Goal: Task Accomplishment & Management: Manage account settings

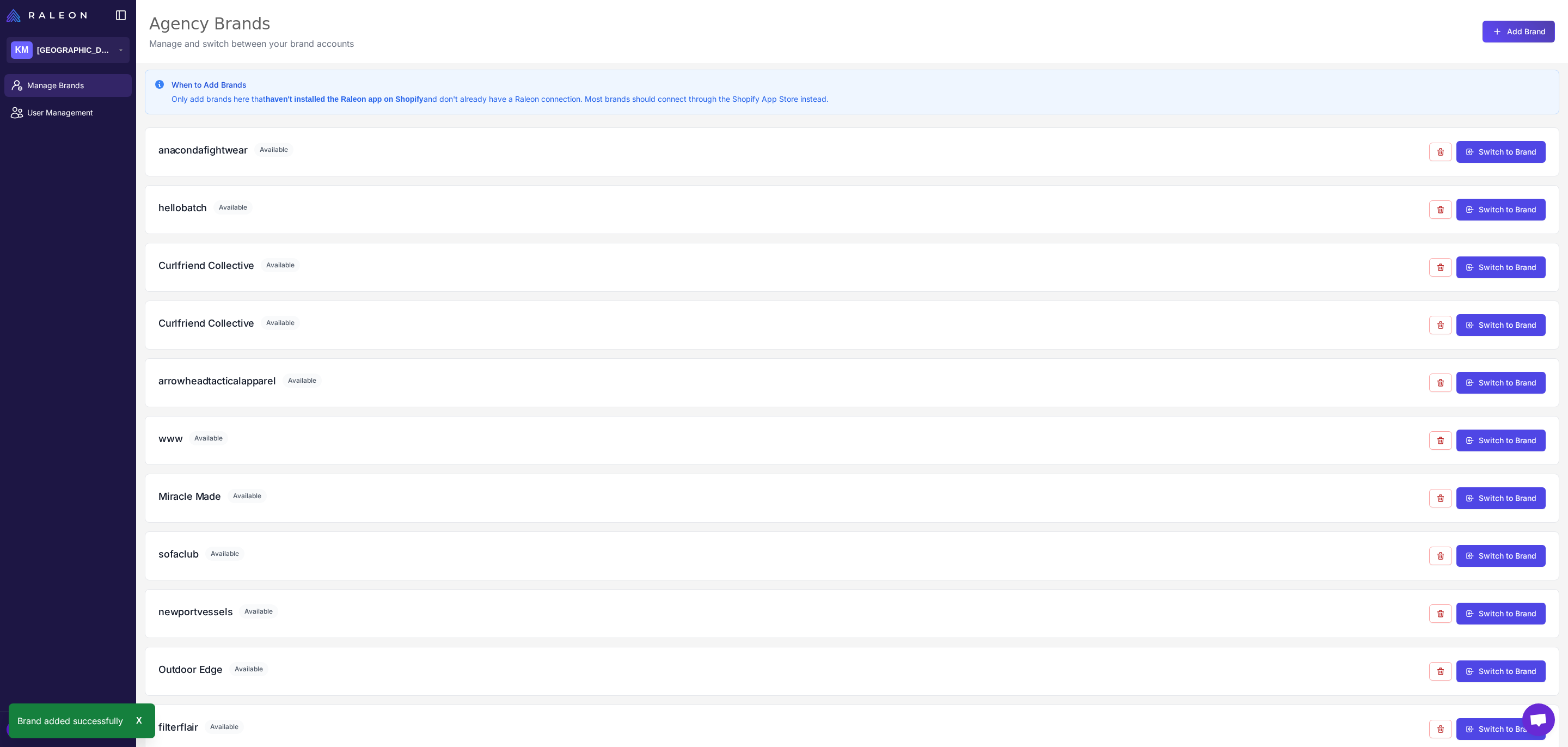
scroll to position [193, 0]
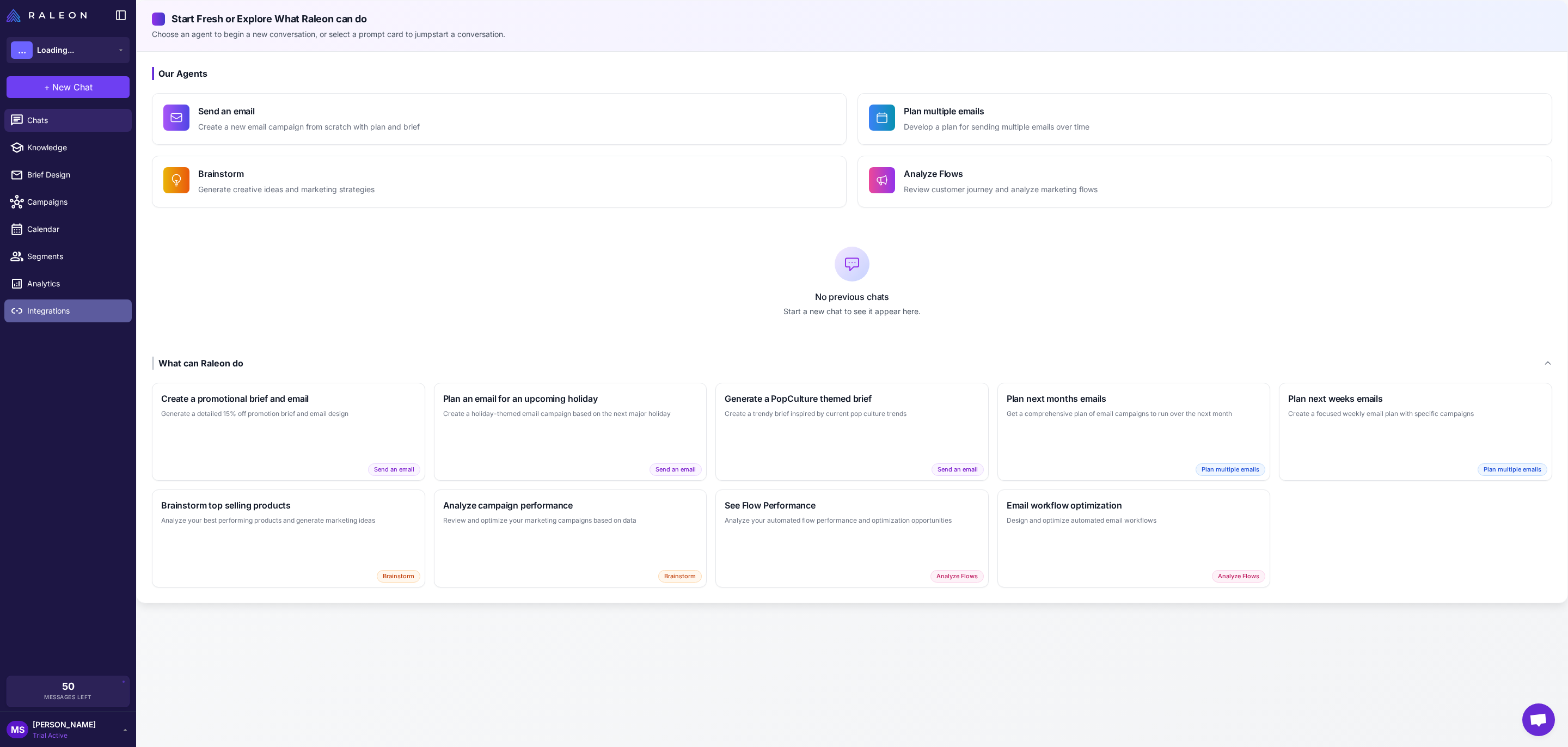
click at [60, 306] on span "Integrations" at bounding box center [75, 311] width 96 height 12
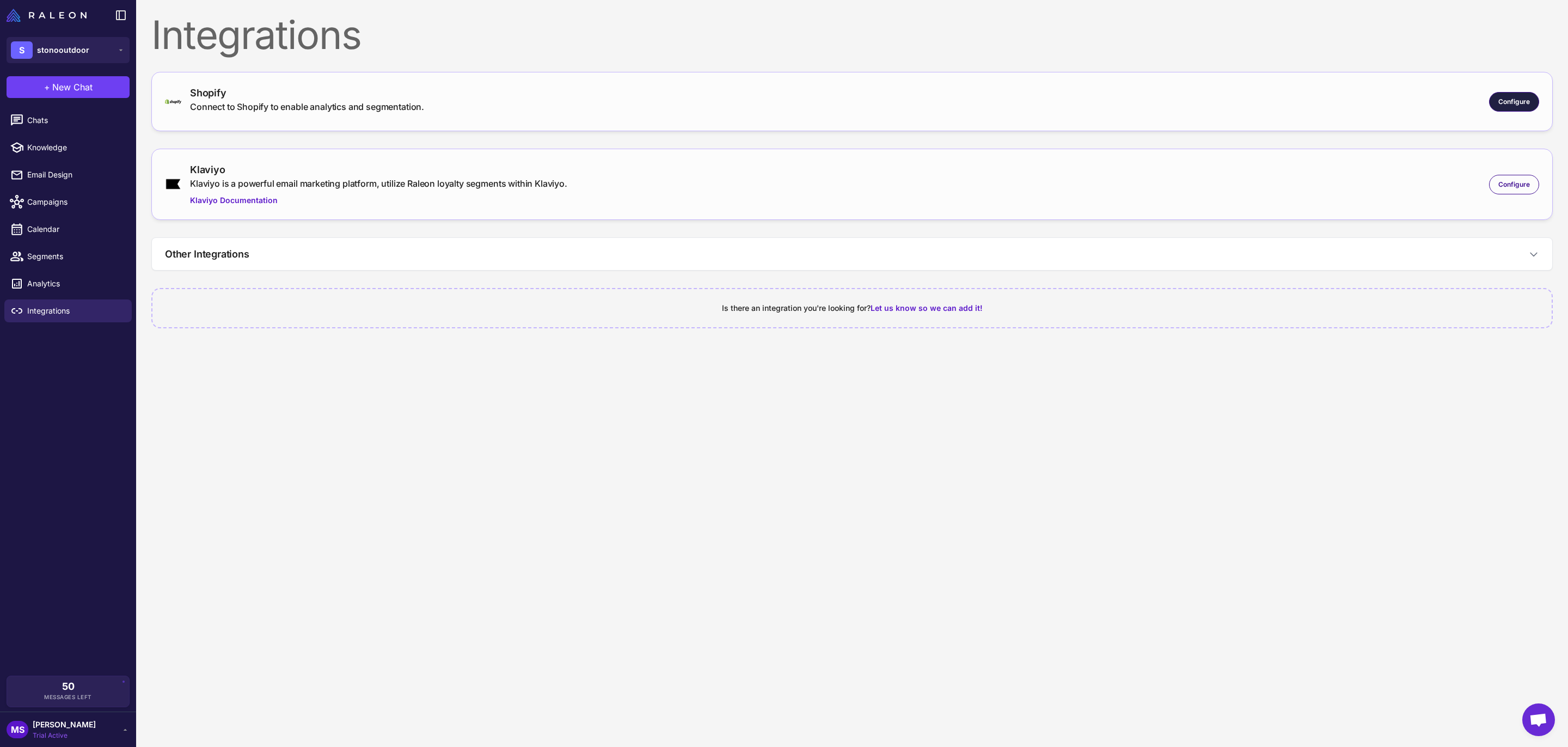
click at [1510, 96] on div "Configure" at bounding box center [1514, 102] width 50 height 20
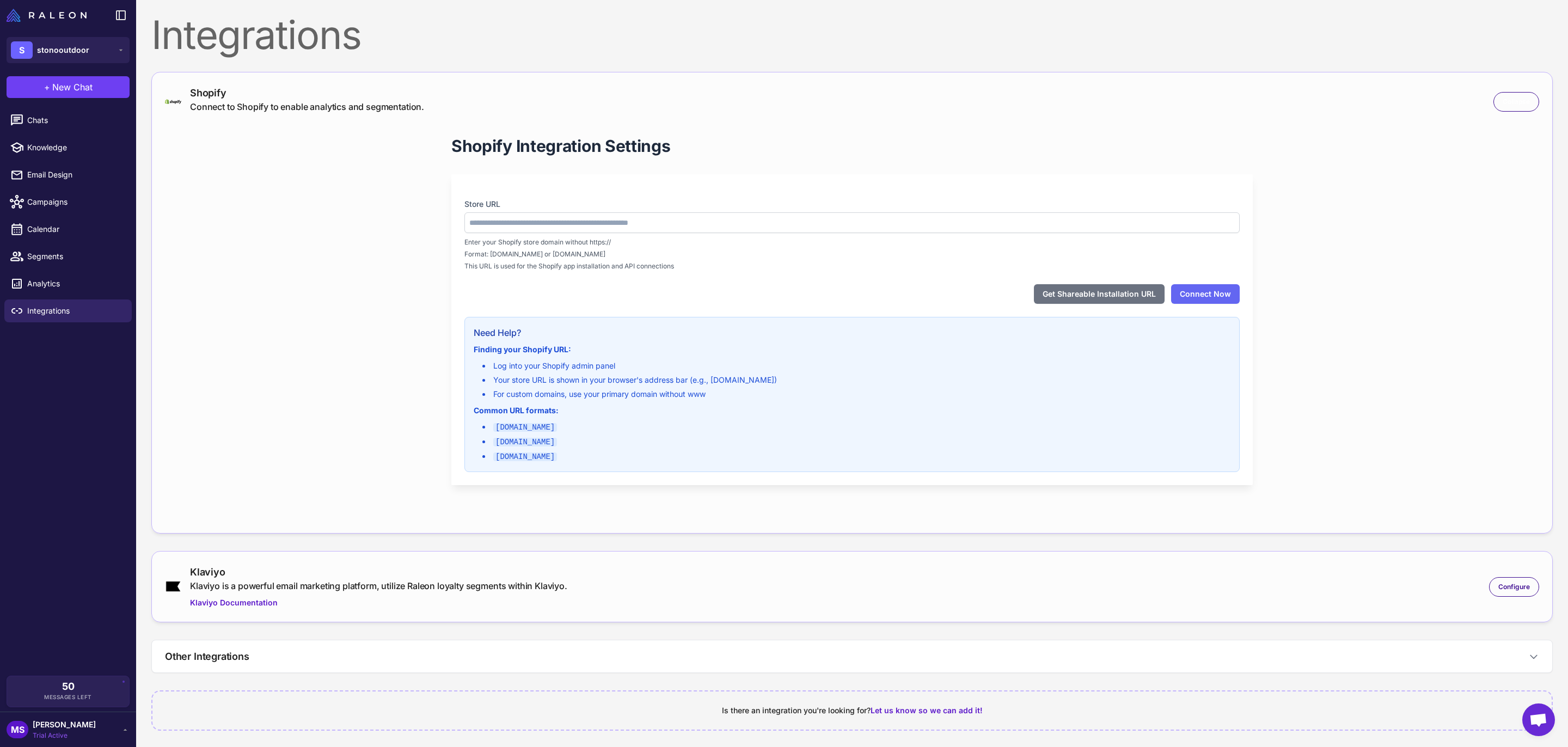
type input "**********"
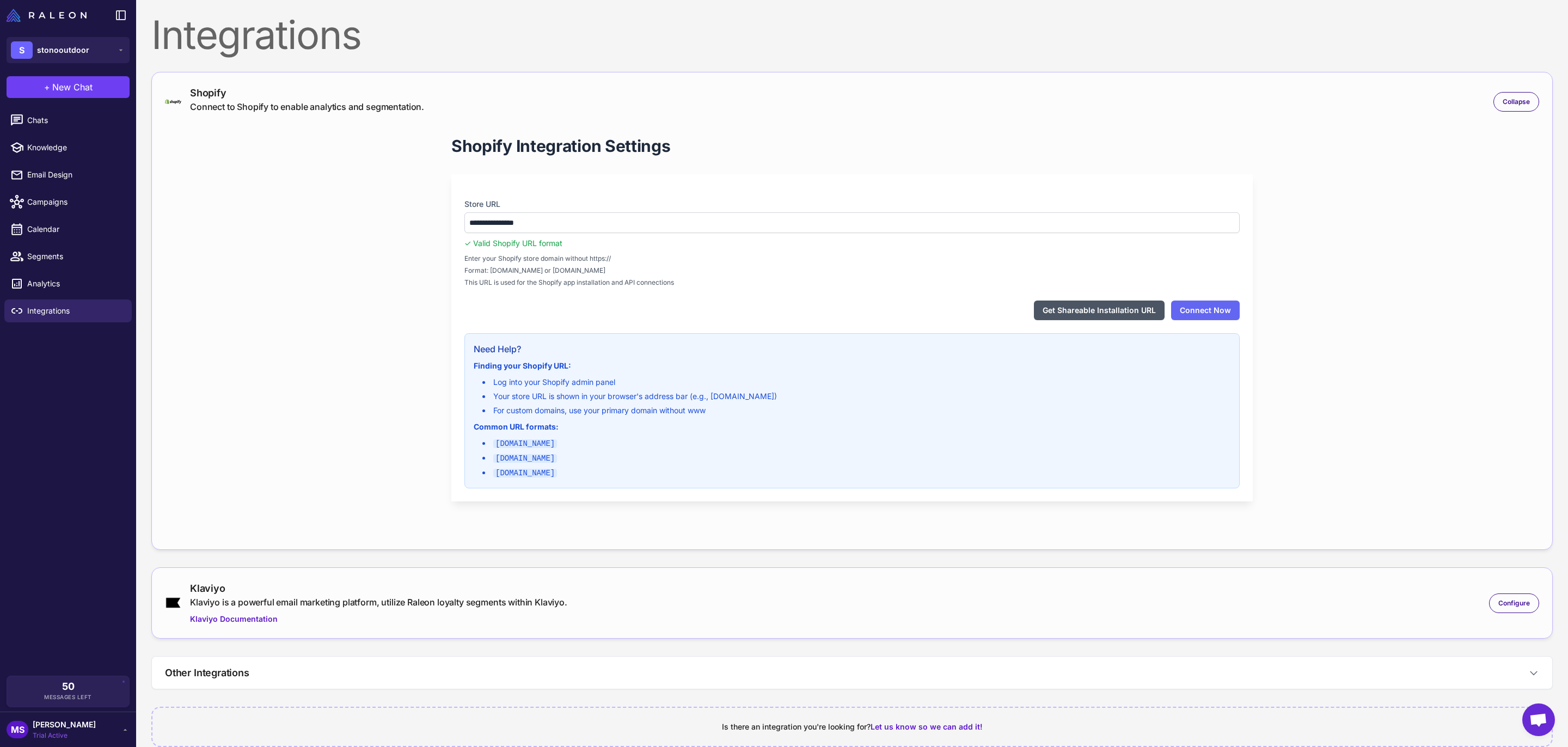
click at [1094, 314] on button "Get Shareable Installation URL" at bounding box center [1099, 310] width 130 height 20
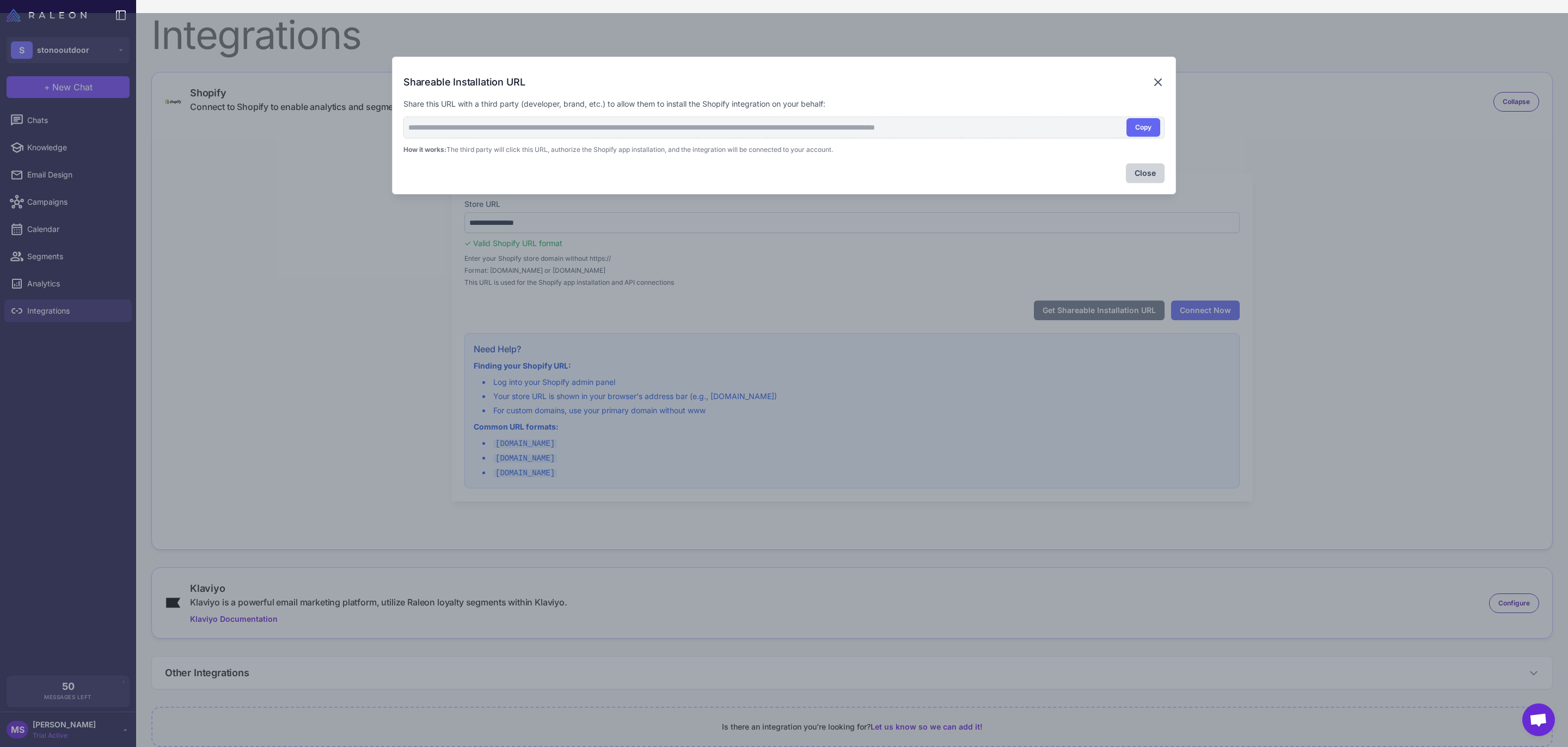
click at [1162, 81] on icon at bounding box center [1157, 81] width 13 height 13
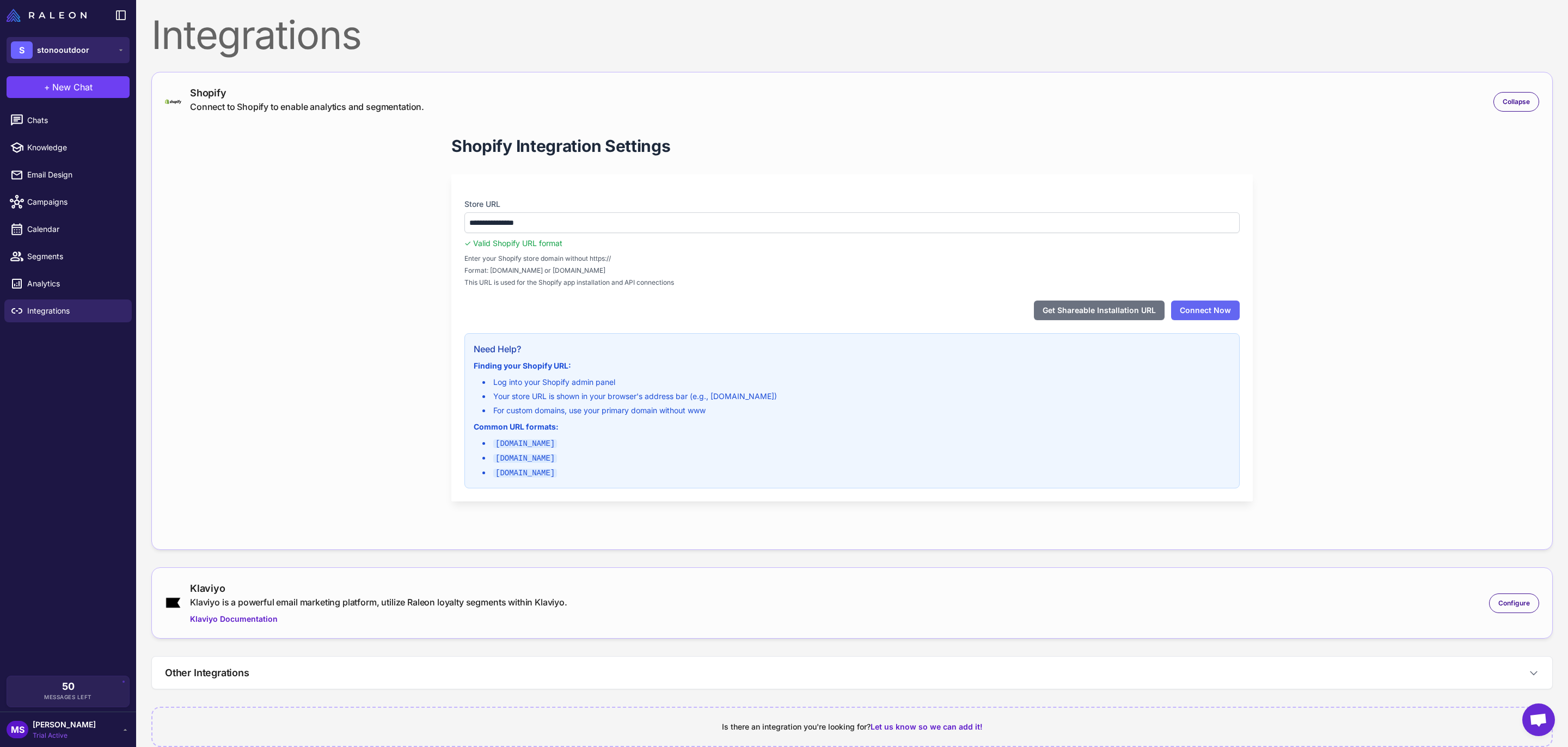
click at [69, 50] on span "stonooutdoor" at bounding box center [63, 50] width 52 height 12
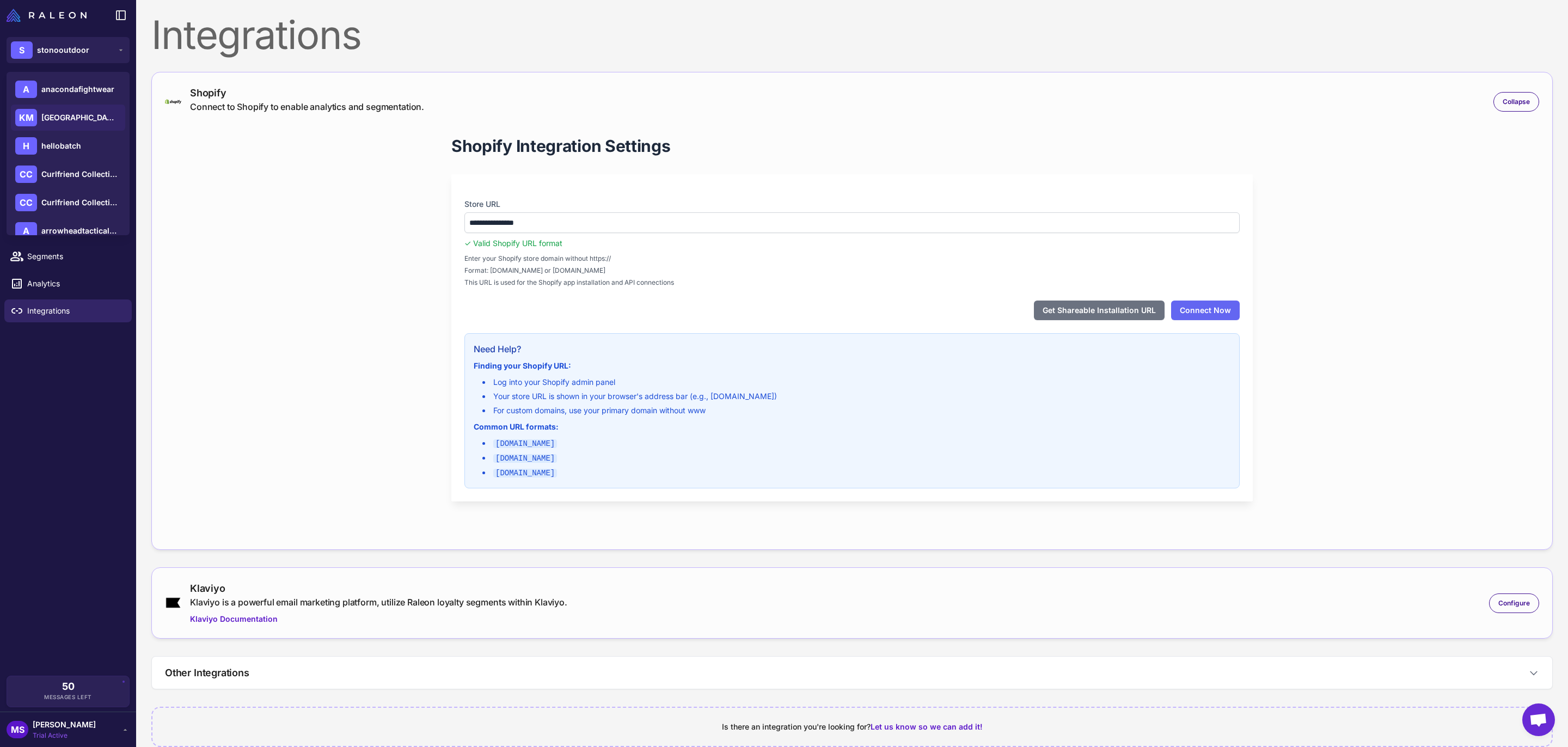
click at [83, 120] on span "[GEOGRAPHIC_DATA]" at bounding box center [79, 117] width 76 height 12
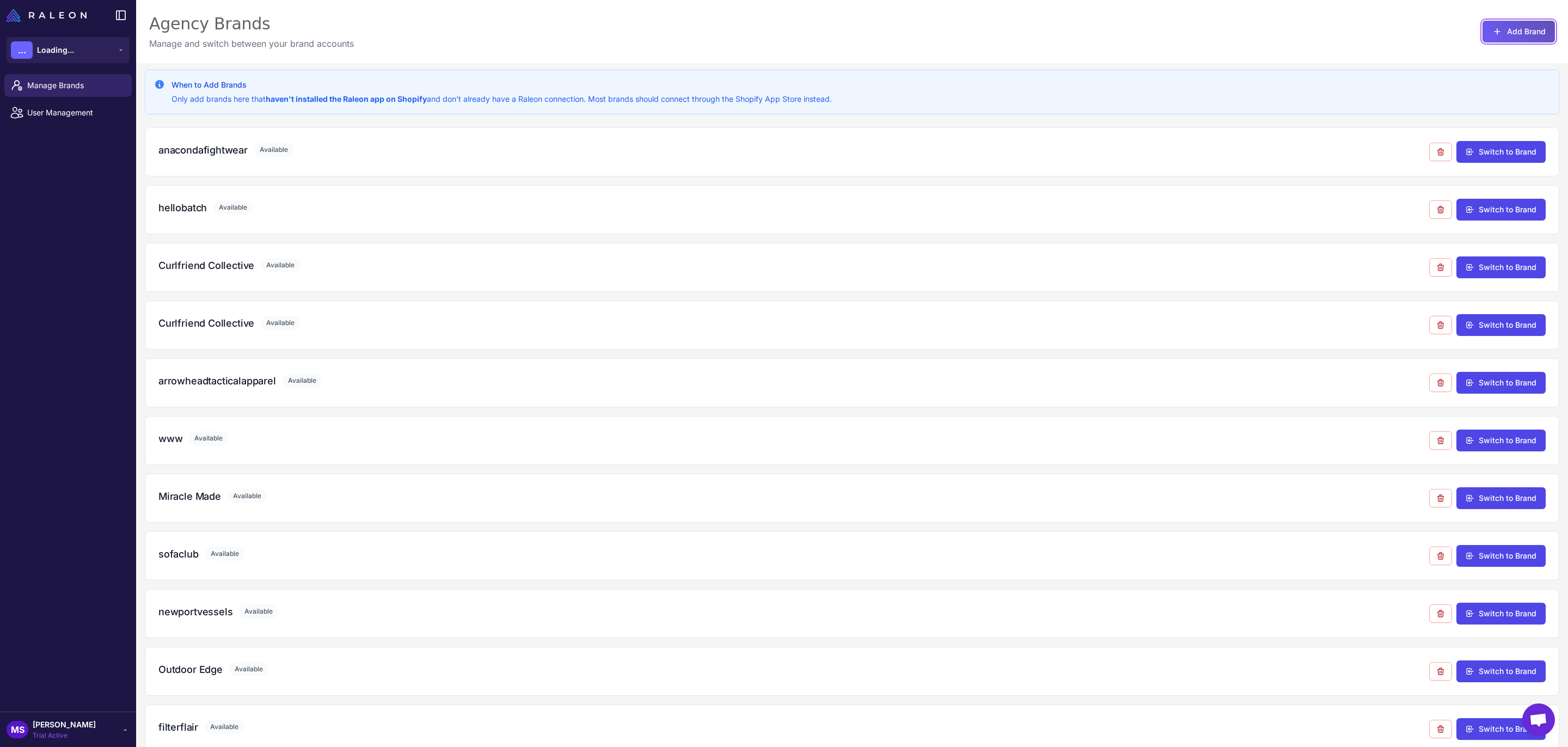
click at [1513, 40] on button "Add Brand" at bounding box center [1518, 31] width 73 height 22
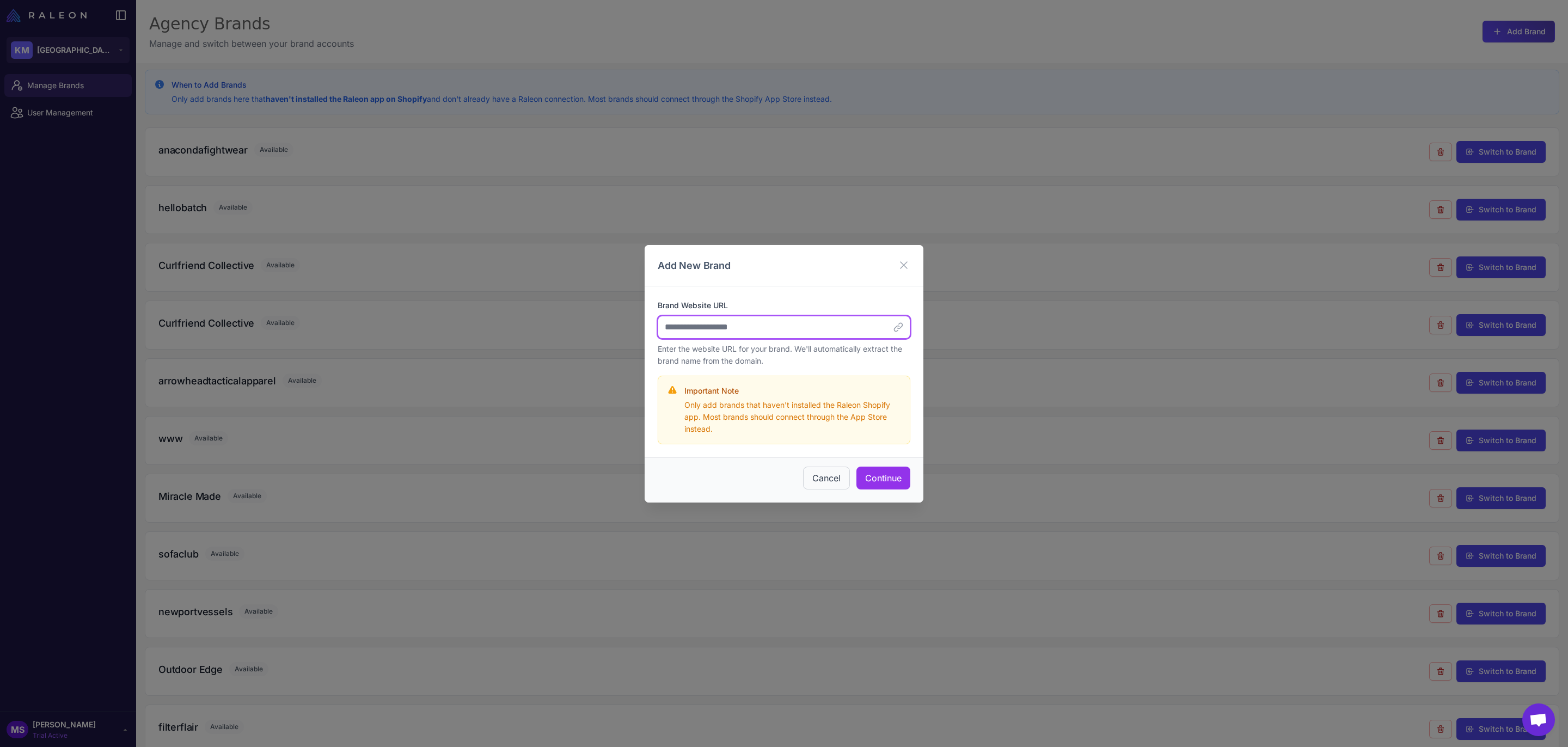
click at [738, 328] on input "Brand Website URL" at bounding box center [784, 327] width 253 height 23
paste input "**********"
type input "**********"
click at [882, 473] on button "Continue" at bounding box center [883, 478] width 54 height 23
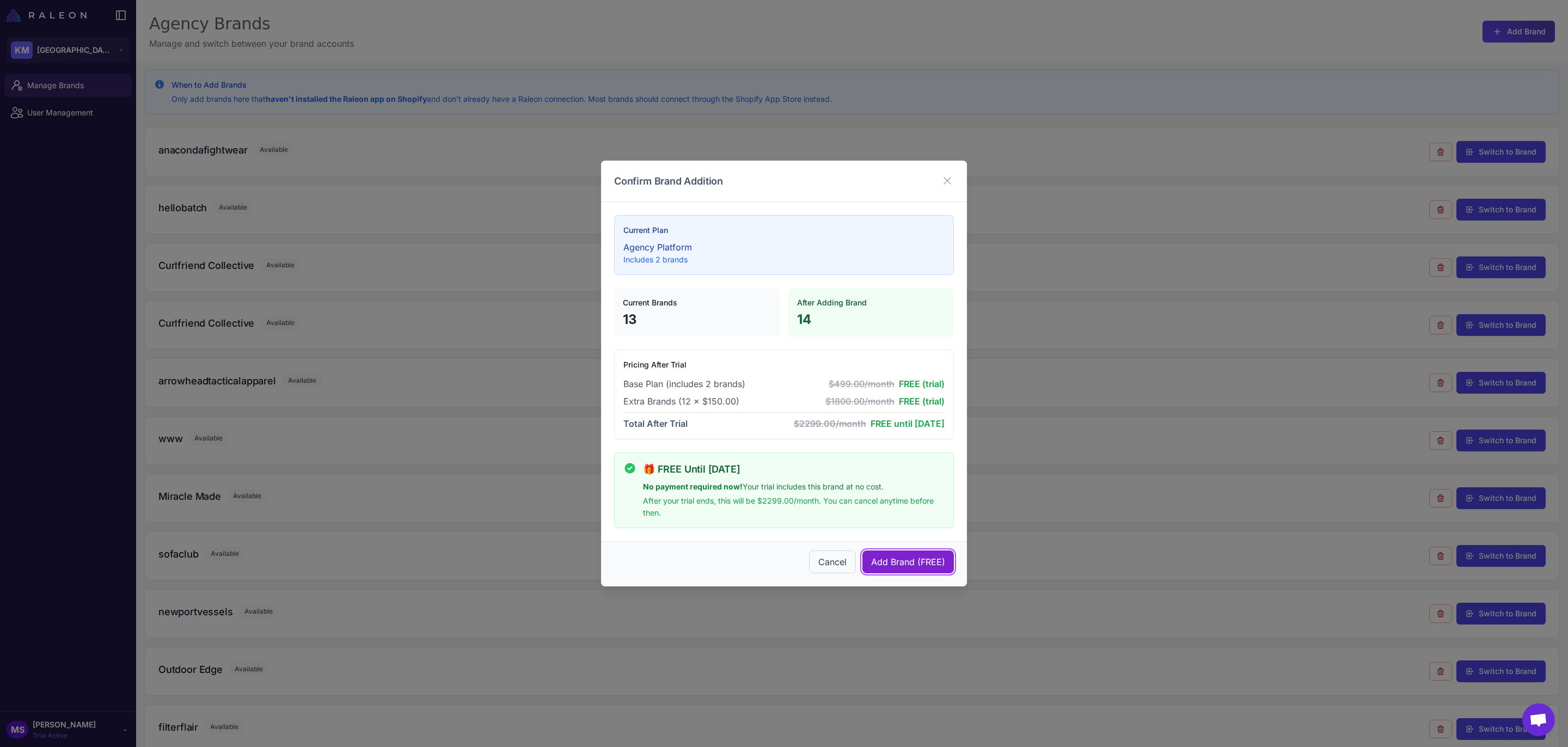
click at [893, 560] on span "Add Brand (FREE)" at bounding box center [908, 562] width 74 height 13
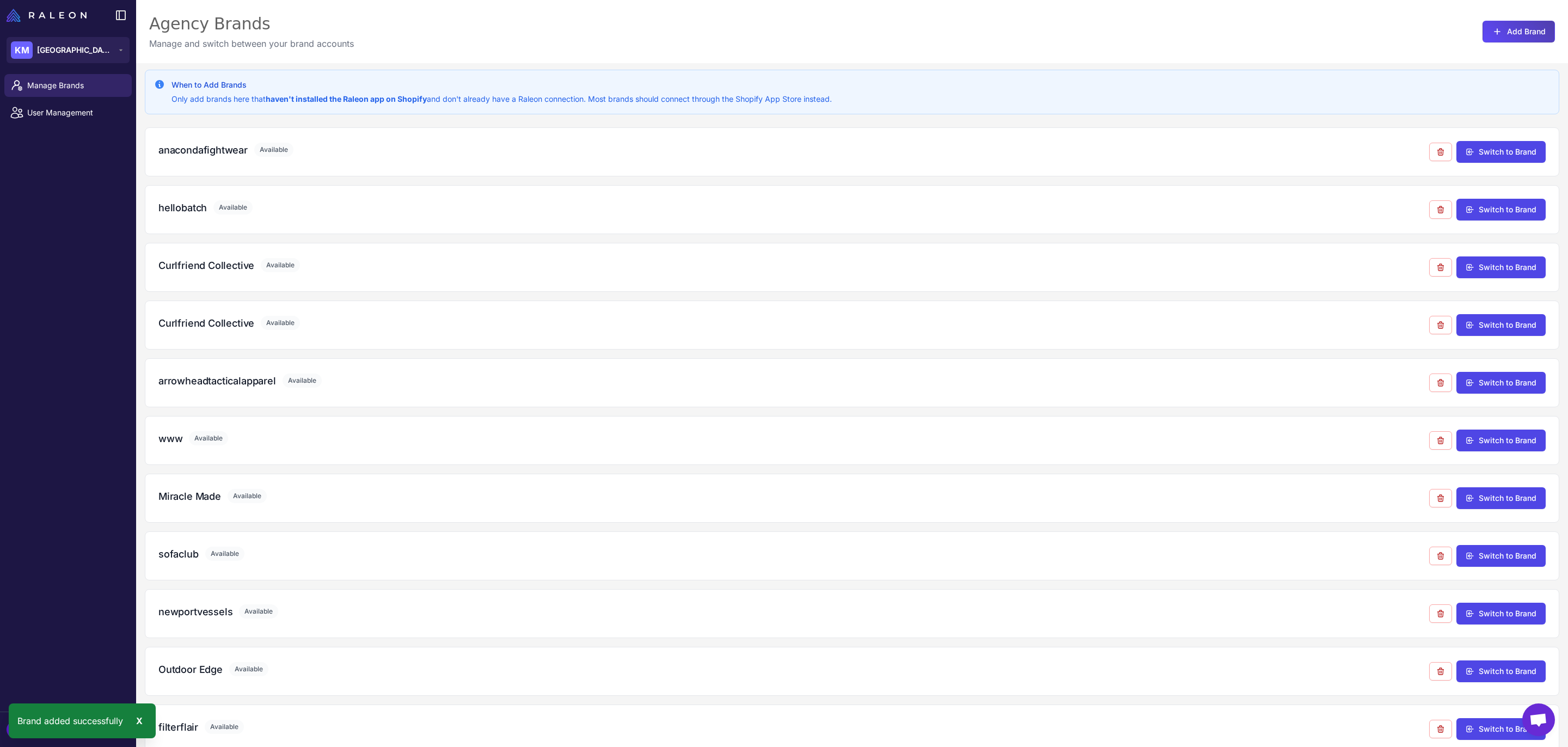
scroll to position [251, 0]
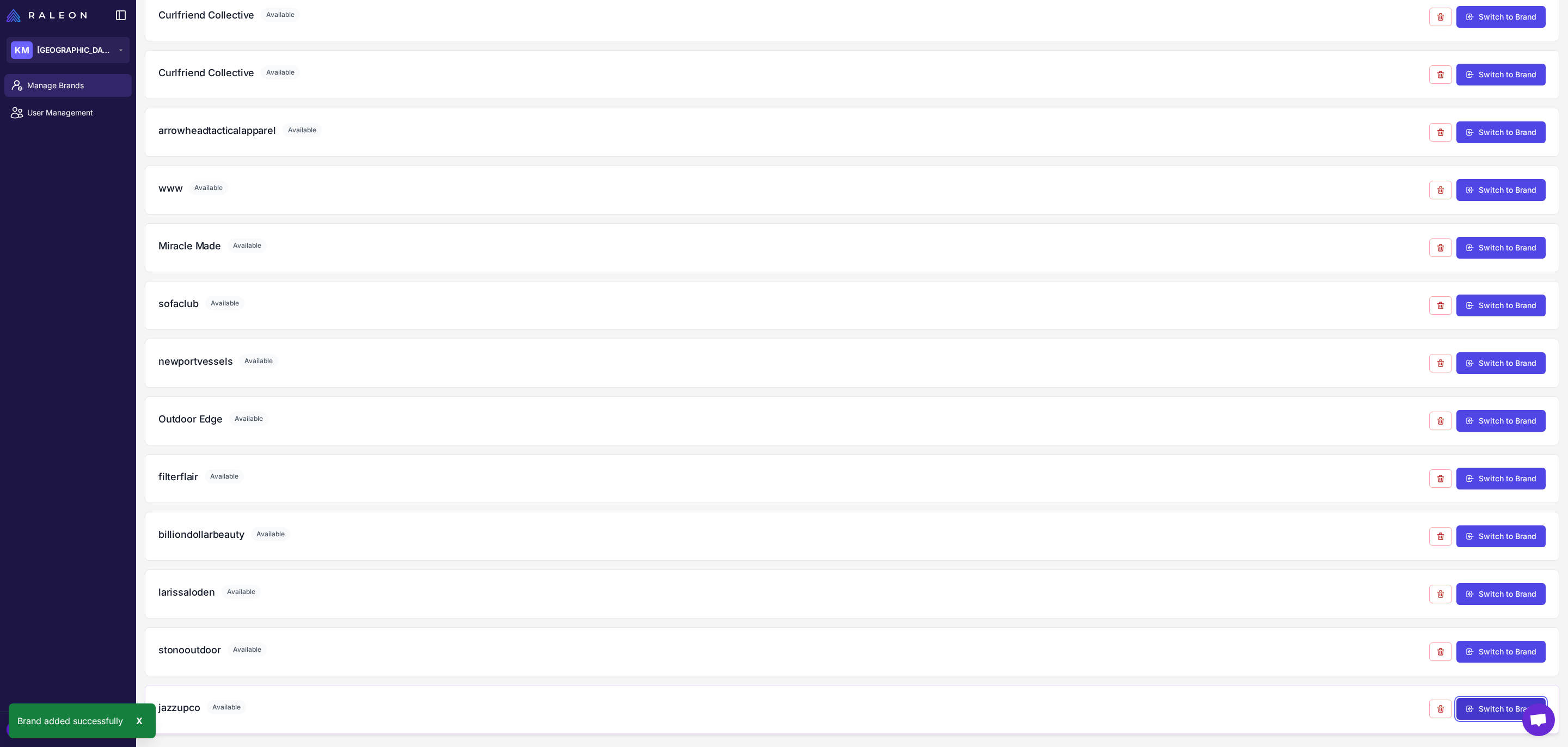
click at [1476, 703] on button "Switch to Brand" at bounding box center [1501, 709] width 90 height 22
